Goal: Check status: Check status

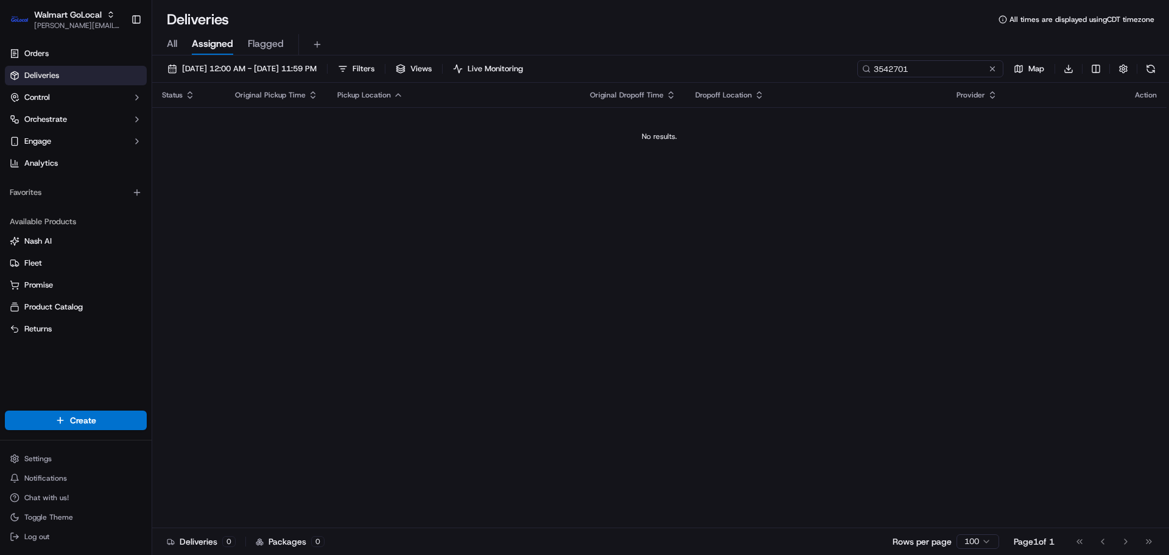
click at [960, 68] on input "3542701" at bounding box center [930, 68] width 146 height 17
click at [261, 69] on span "[DATE] 12:00 AM - [DATE] 11:59 PM" at bounding box center [249, 68] width 135 height 11
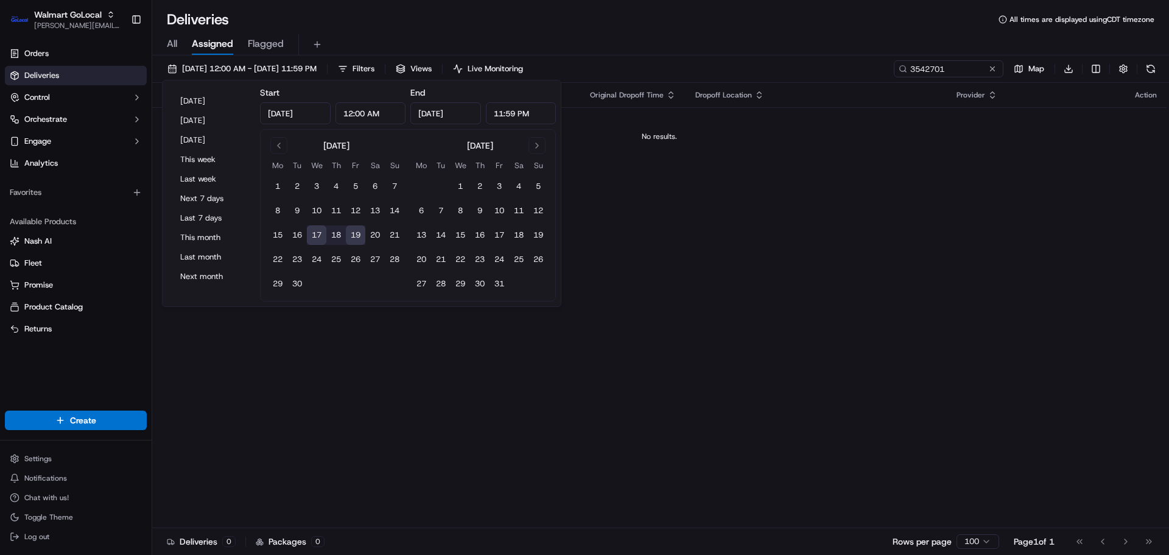
click at [320, 235] on button "17" at bounding box center [316, 234] width 19 height 19
type input "[DATE]"
click at [632, 40] on div "All Assigned Flagged" at bounding box center [660, 44] width 1017 height 21
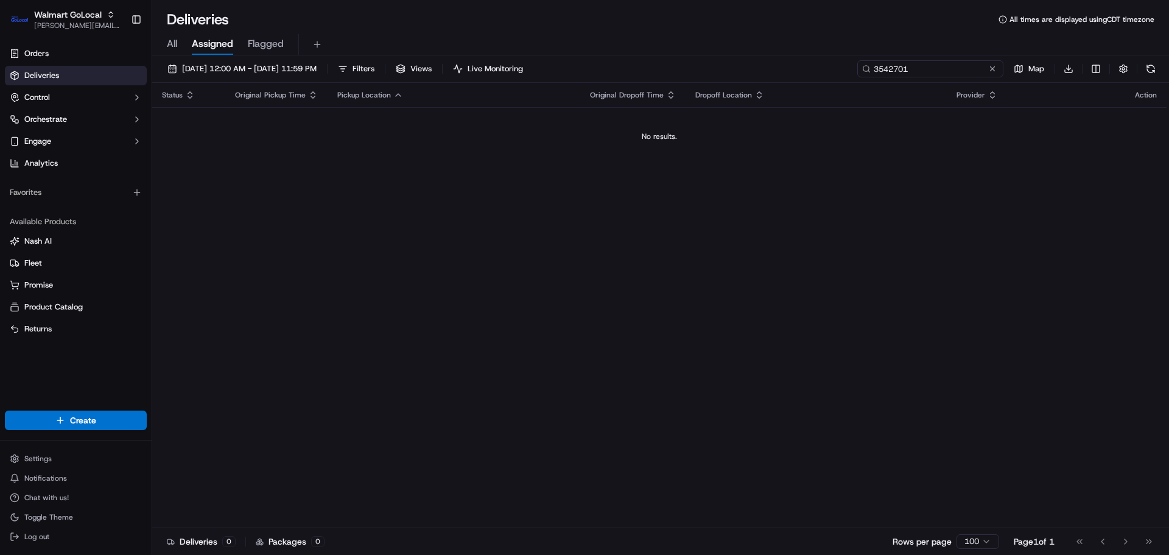
click at [951, 74] on input "3542701" at bounding box center [930, 68] width 146 height 17
paste input "35977"
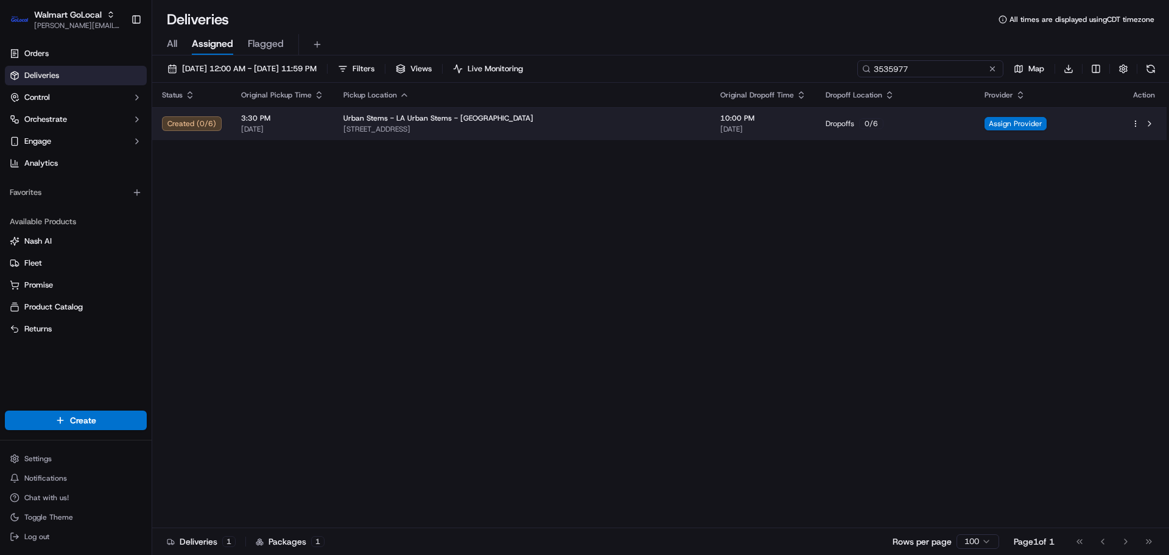
type input "3535977"
click at [532, 118] on div "Urban Stems - LA Urban Stems - [GEOGRAPHIC_DATA]" at bounding box center [521, 118] width 357 height 10
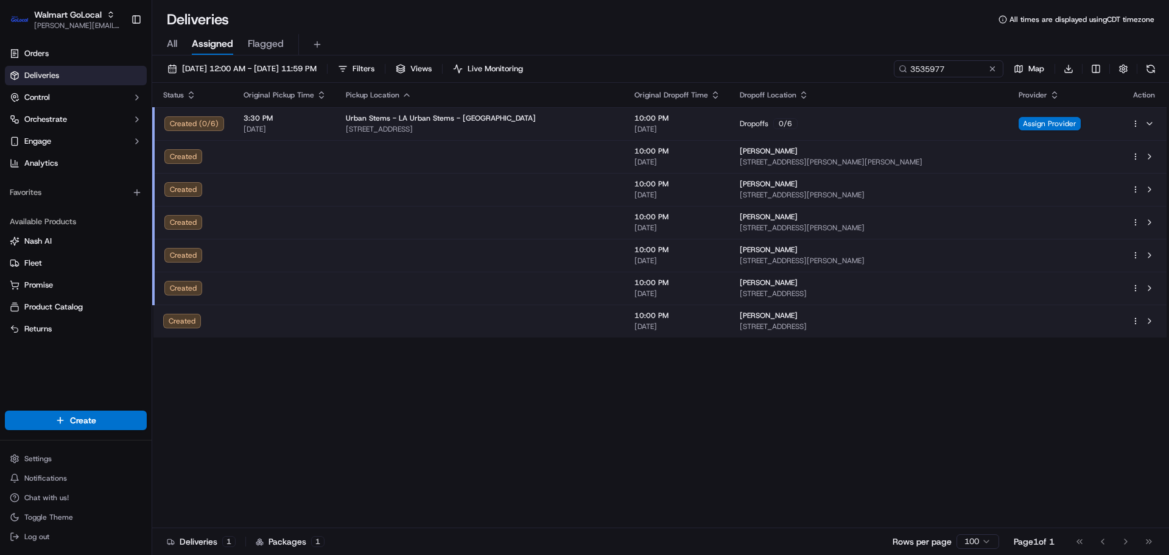
click at [440, 153] on td at bounding box center [480, 156] width 289 height 33
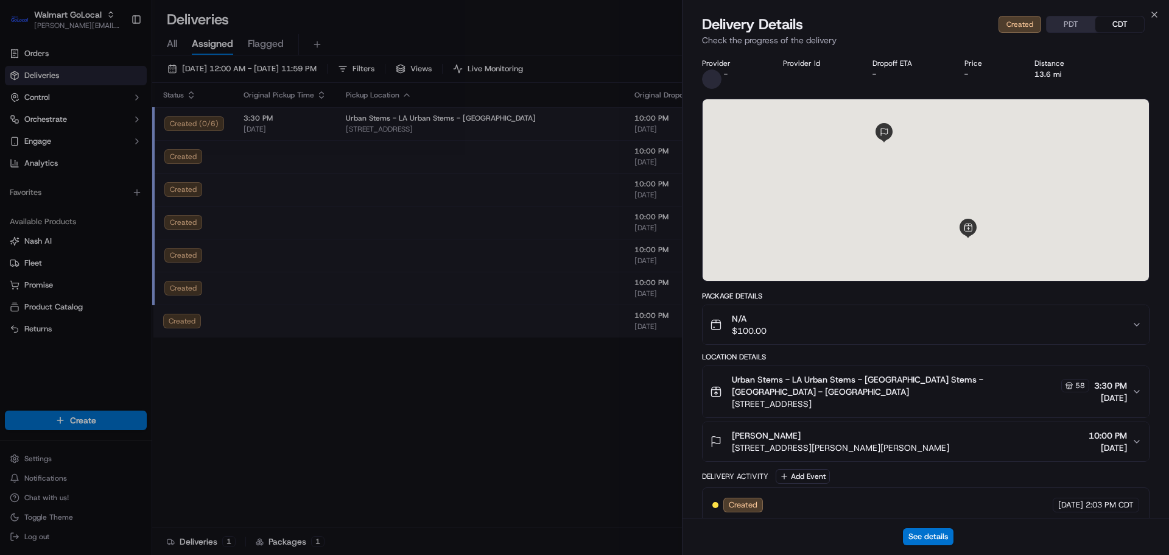
click at [838, 328] on div "N/A $100.00" at bounding box center [921, 324] width 422 height 24
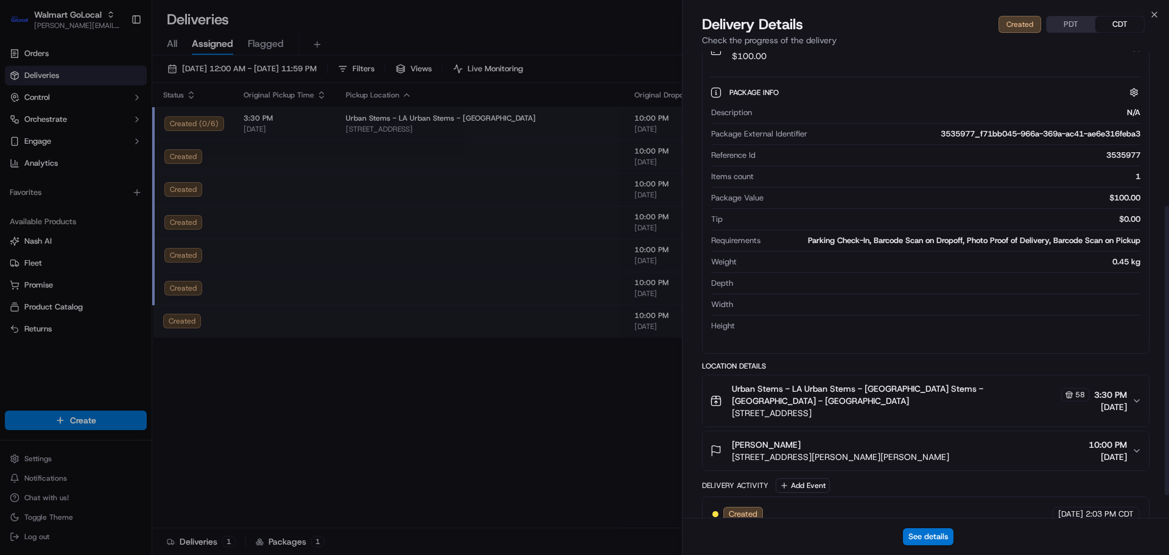
scroll to position [285, 0]
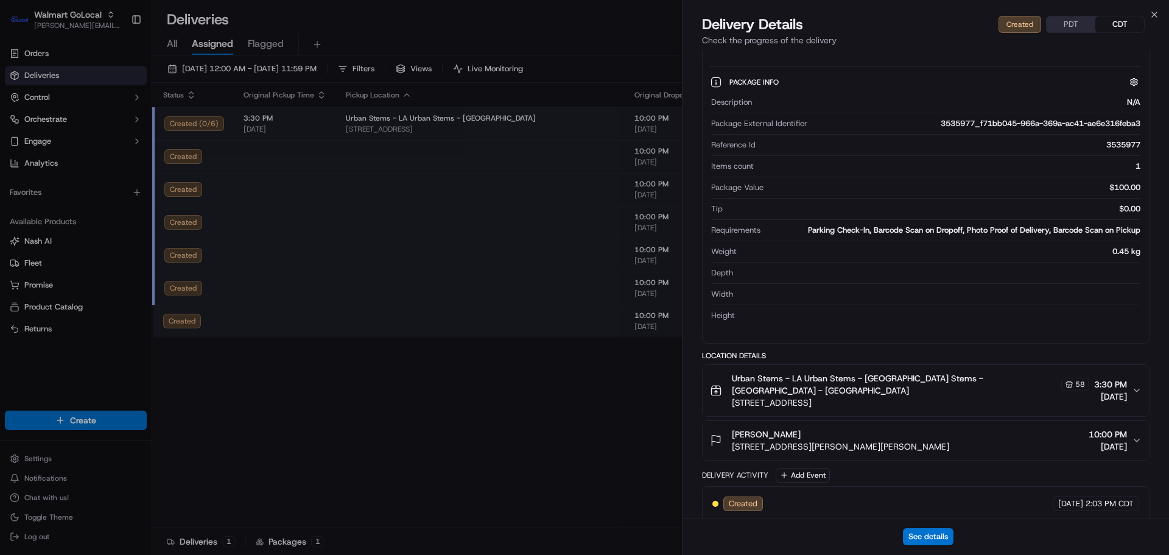
click at [842, 428] on div "[PERSON_NAME]" at bounding box center [840, 434] width 217 height 12
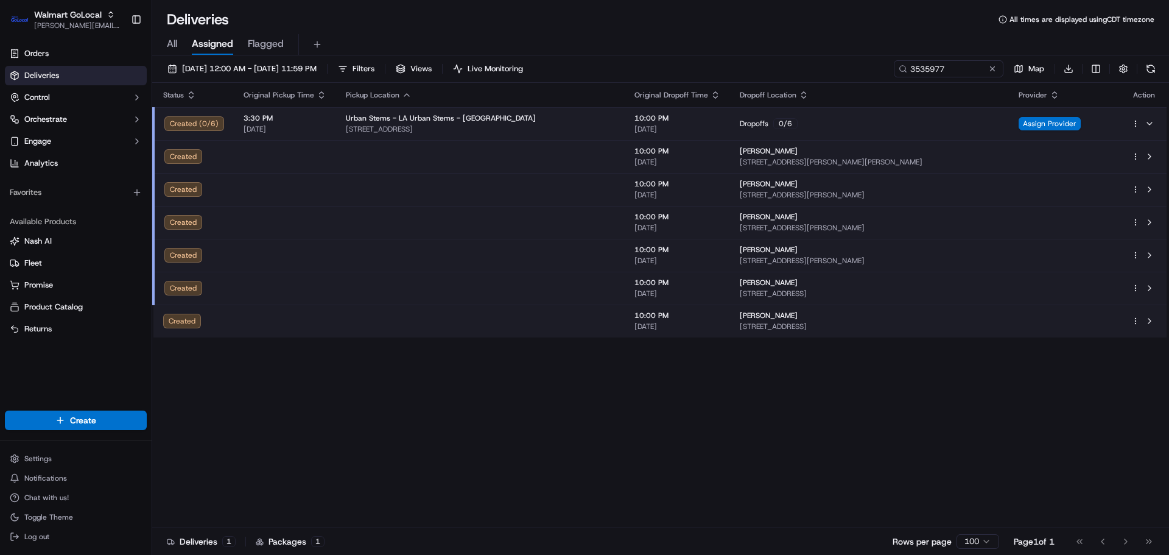
click at [43, 501] on span "Chat with us!" at bounding box center [46, 498] width 44 height 10
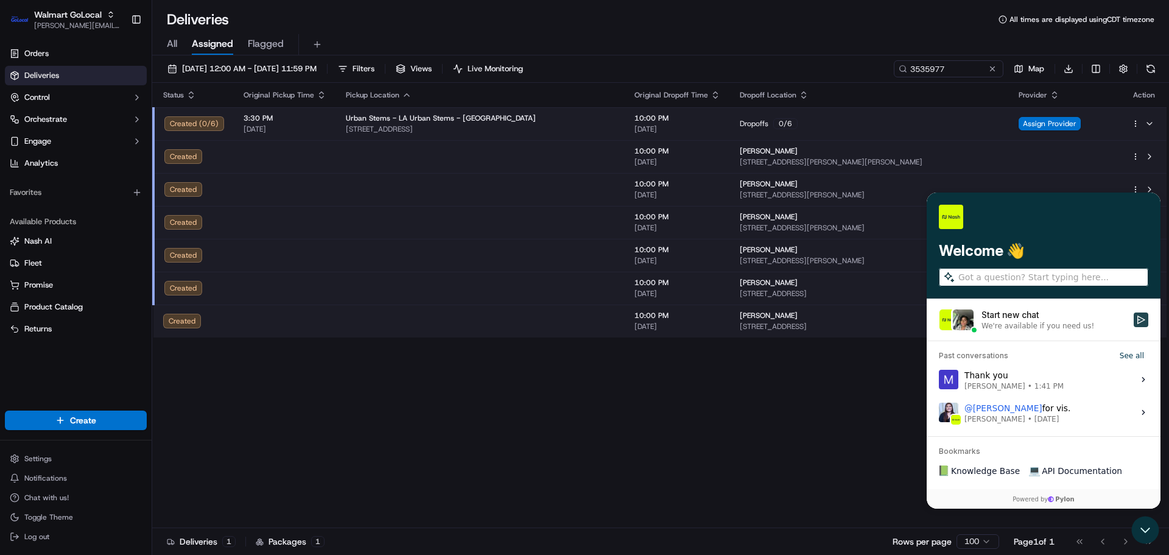
click at [1141, 320] on icon "Start new chat" at bounding box center [1141, 320] width 10 height 10
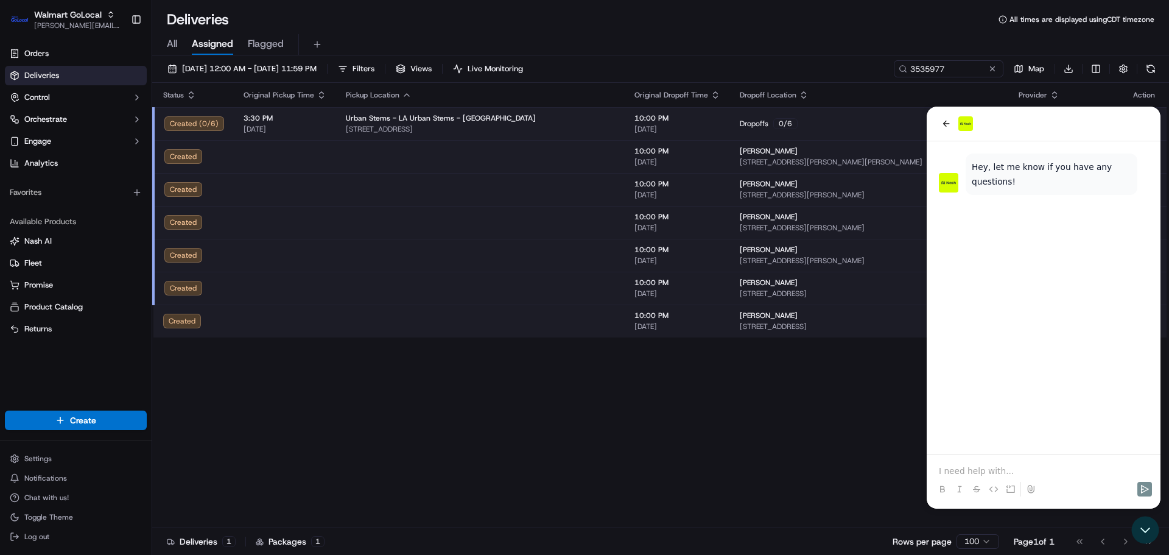
click at [995, 475] on p at bounding box center [1043, 471] width 209 height 12
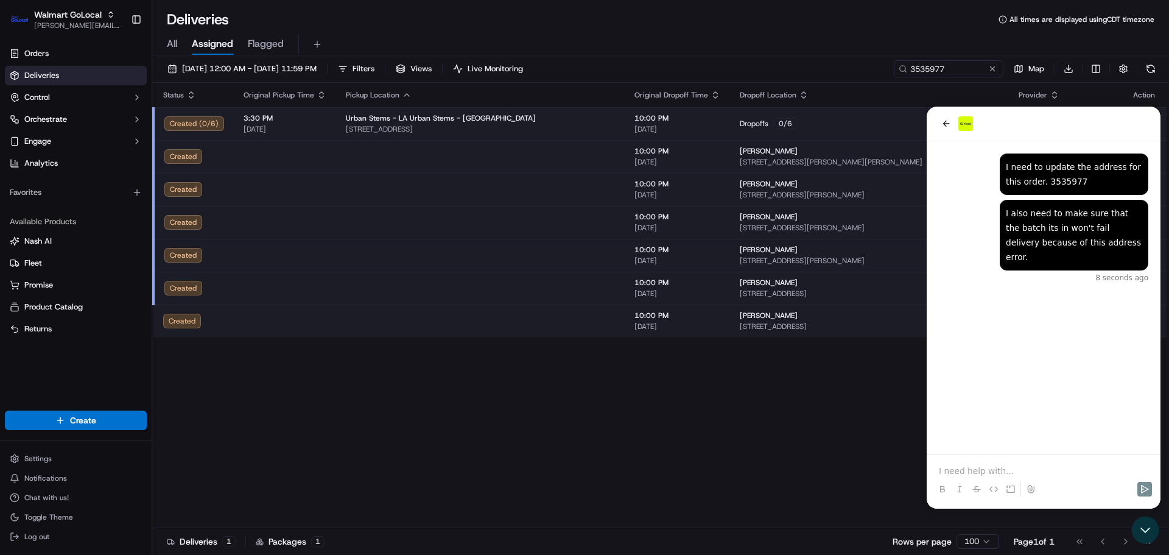
click at [987, 466] on p at bounding box center [1043, 471] width 209 height 12
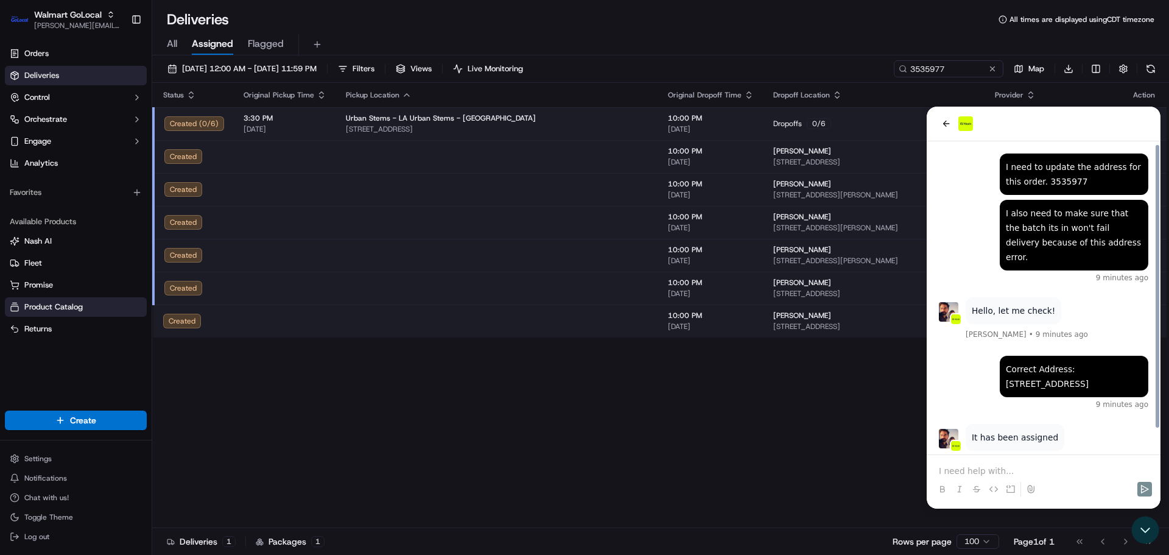
scroll to position [26, 0]
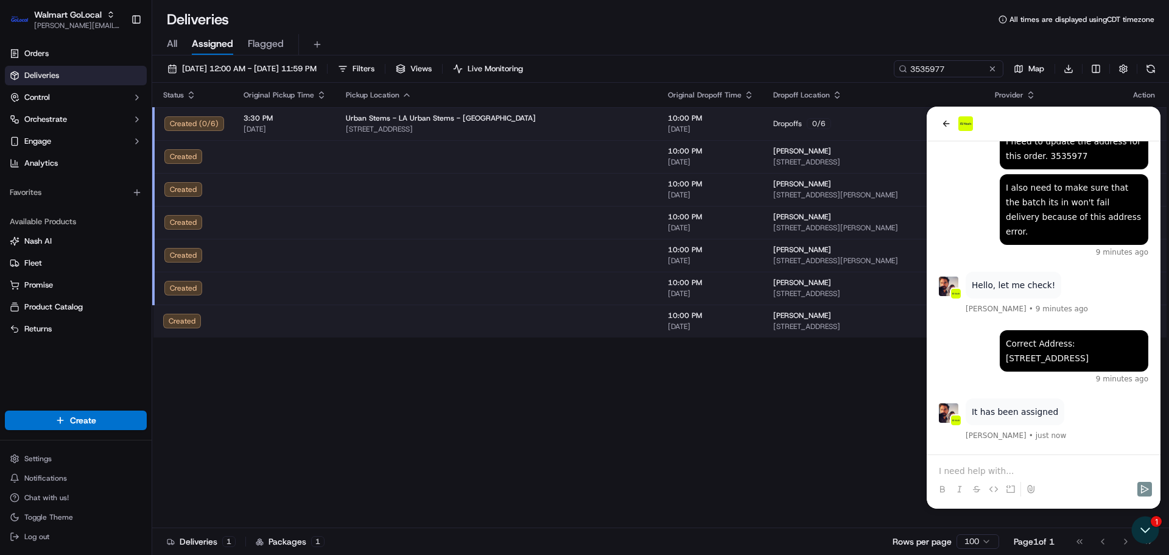
click at [954, 460] on div at bounding box center [1044, 478] width 224 height 46
click at [955, 471] on p at bounding box center [1043, 471] width 209 height 12
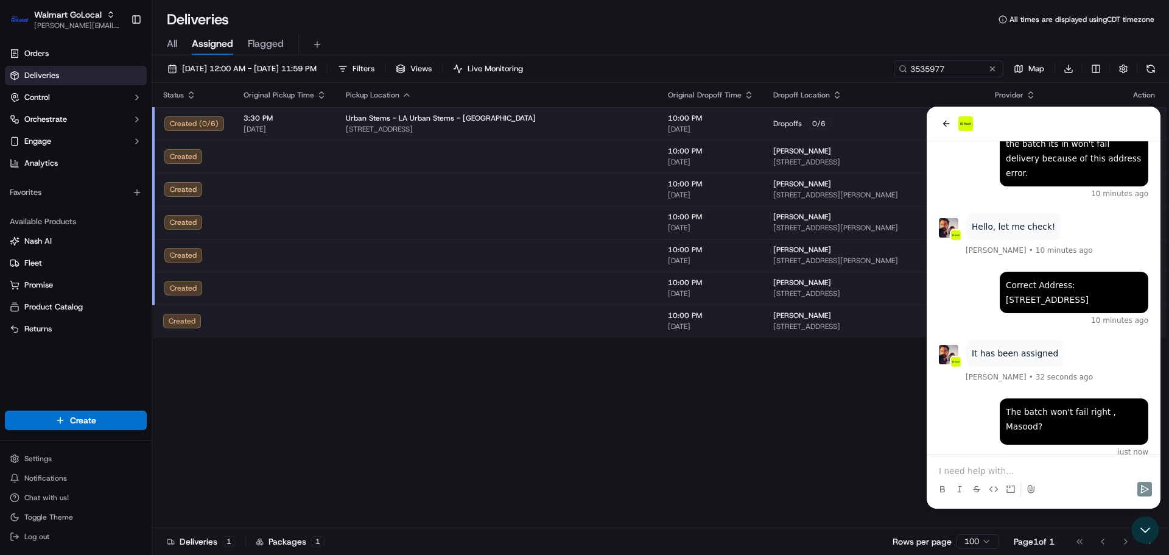
scroll to position [79, 0]
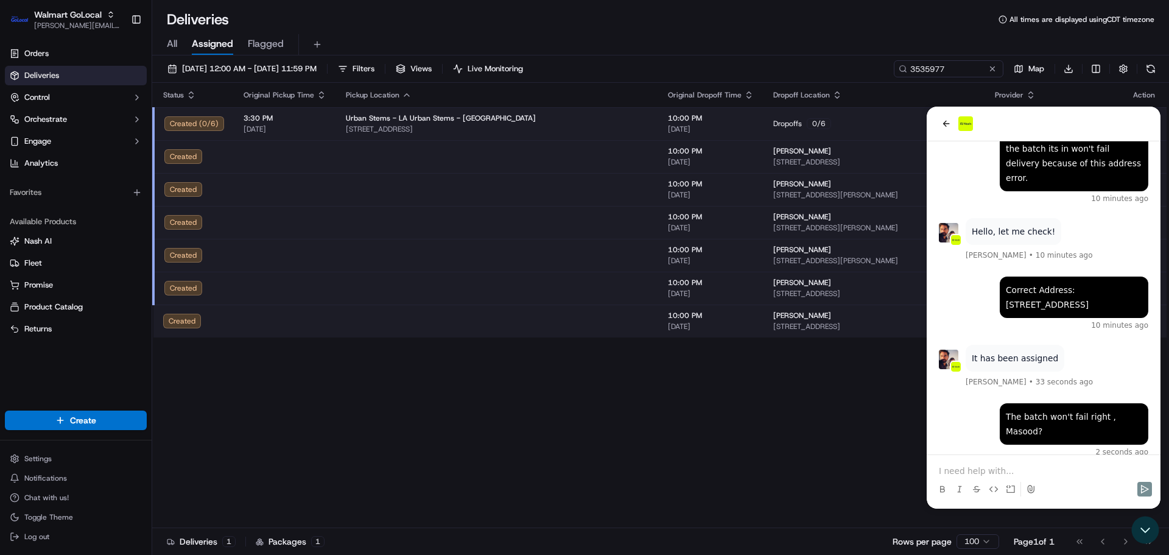
drag, startPoint x: 627, startPoint y: 429, endPoint x: 616, endPoint y: 283, distance: 146.6
click at [627, 429] on div "Status Original Pickup Time Pickup Location Original Dropoff Time Dropoff Locat…" at bounding box center [659, 305] width 1014 height 445
click at [579, 156] on td at bounding box center [497, 156] width 322 height 33
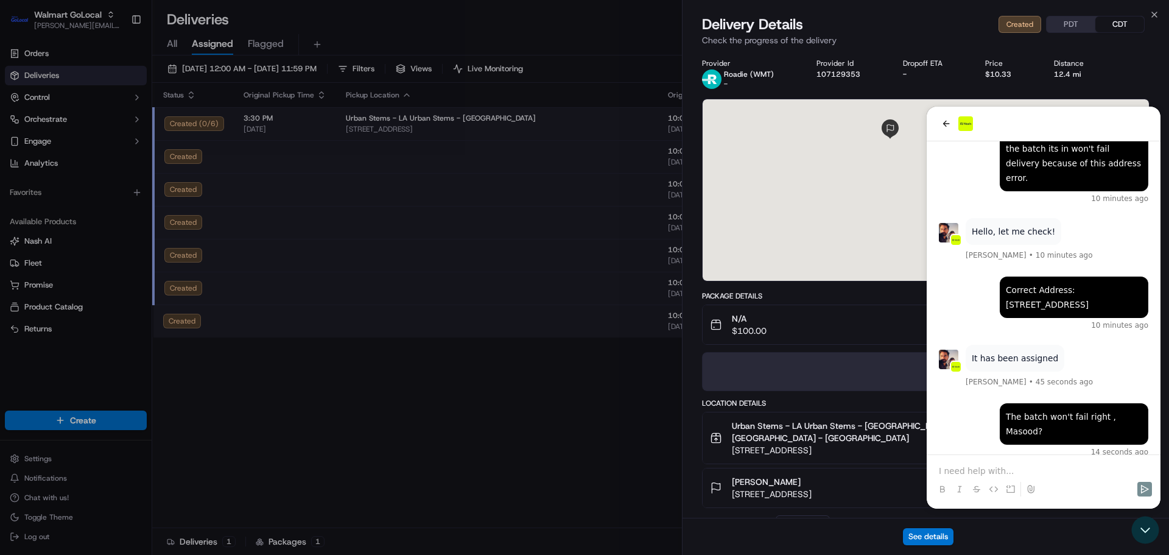
click at [1149, 526] on div "See details" at bounding box center [926, 536] width 487 height 37
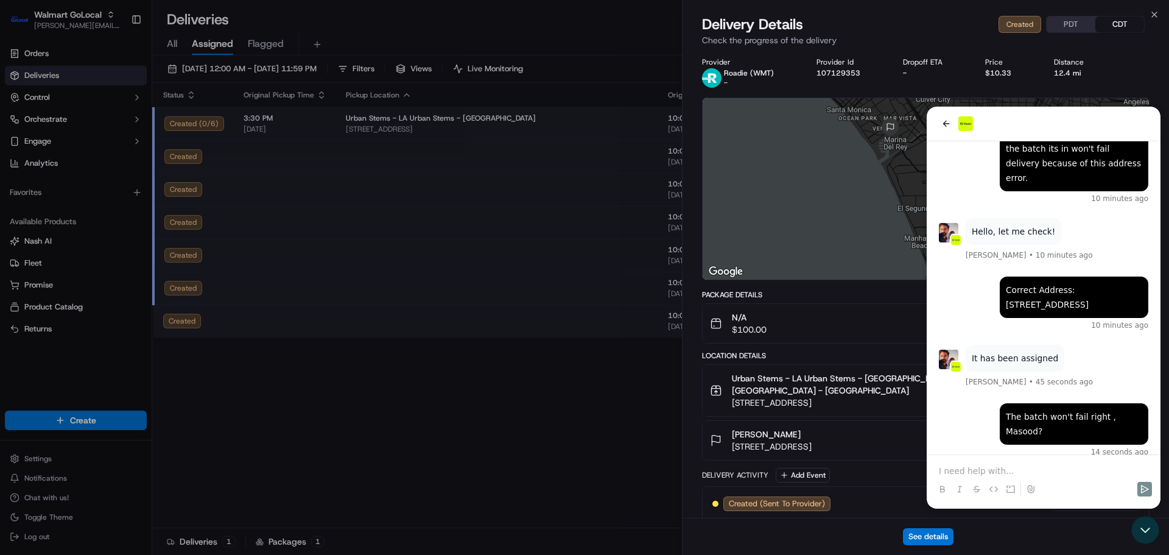
scroll to position [0, 0]
click at [946, 128] on div at bounding box center [926, 189] width 446 height 181
click at [946, 123] on div at bounding box center [926, 189] width 446 height 181
click at [1150, 528] on div "See details" at bounding box center [926, 536] width 487 height 37
click at [1143, 523] on div "See details" at bounding box center [926, 536] width 487 height 37
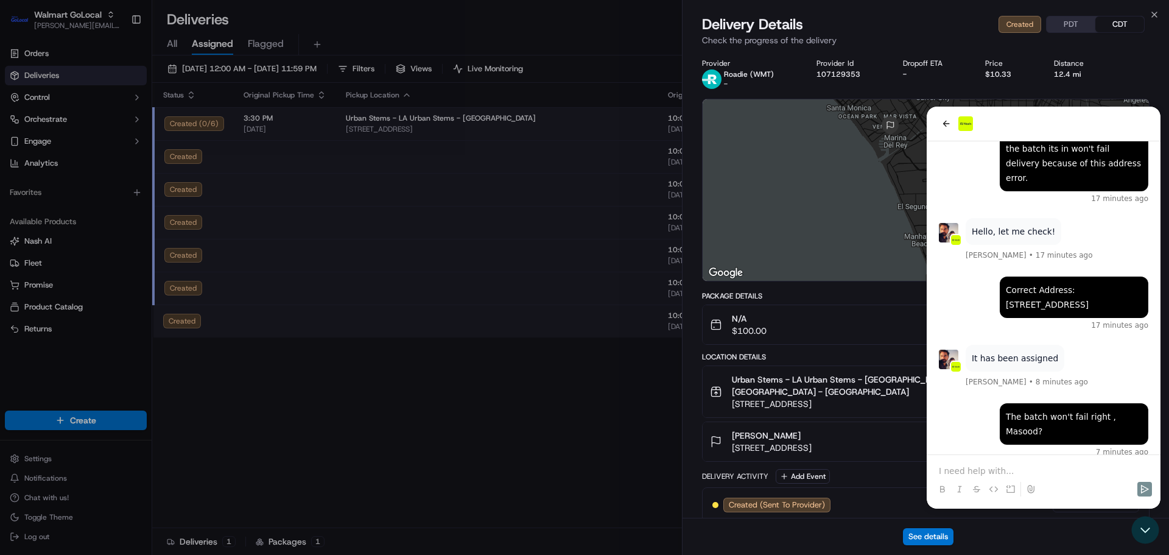
click at [1143, 529] on div "See details" at bounding box center [926, 536] width 487 height 37
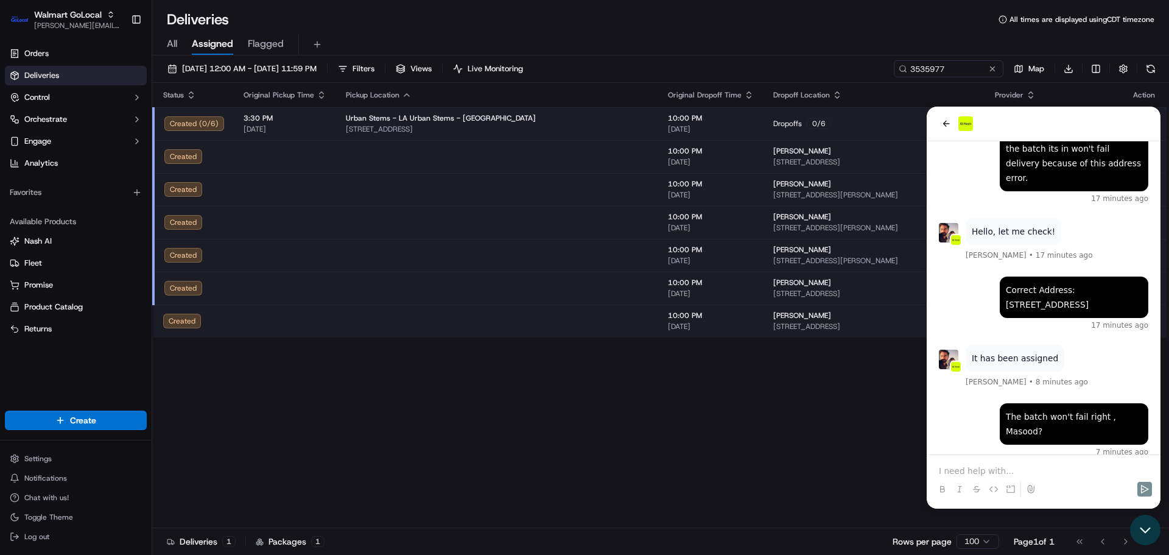
drag, startPoint x: 1147, startPoint y: 529, endPoint x: 2266, endPoint y: 1042, distance: 1230.5
click at [1147, 529] on icon "Open customer support" at bounding box center [1145, 530] width 30 height 30
